Goal: Ask a question

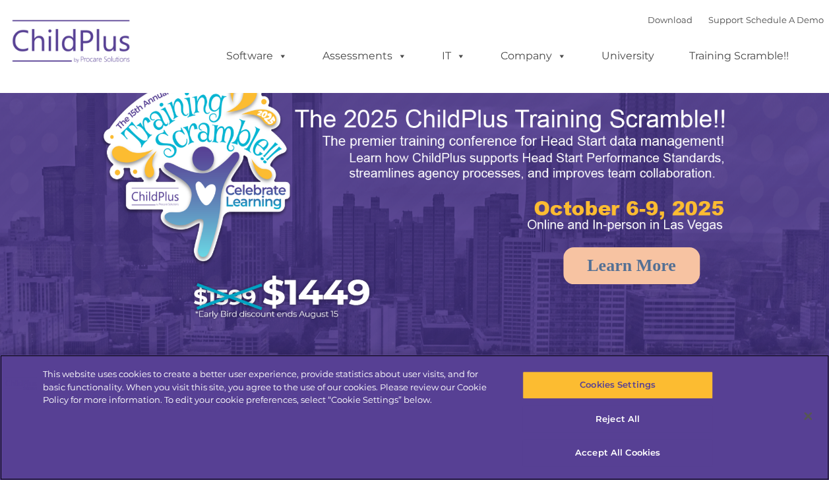
select select "MEDIUM"
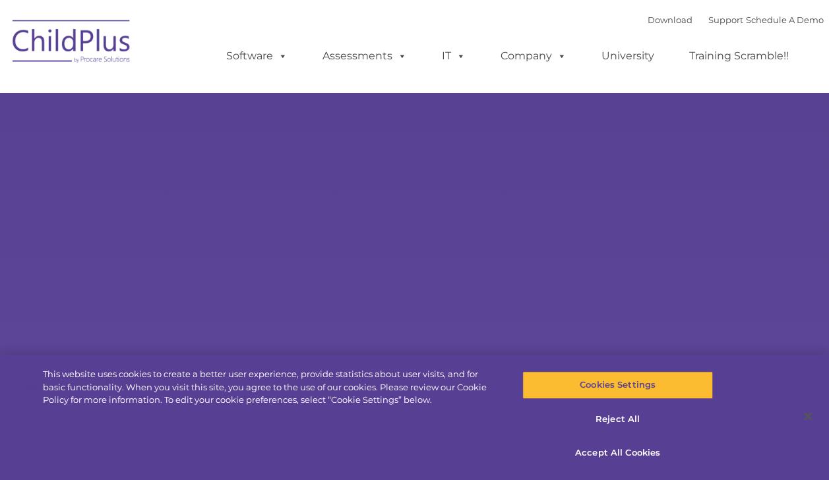
type input ""
select select "MEDIUM"
